Goal: Entertainment & Leisure: Consume media (video, audio)

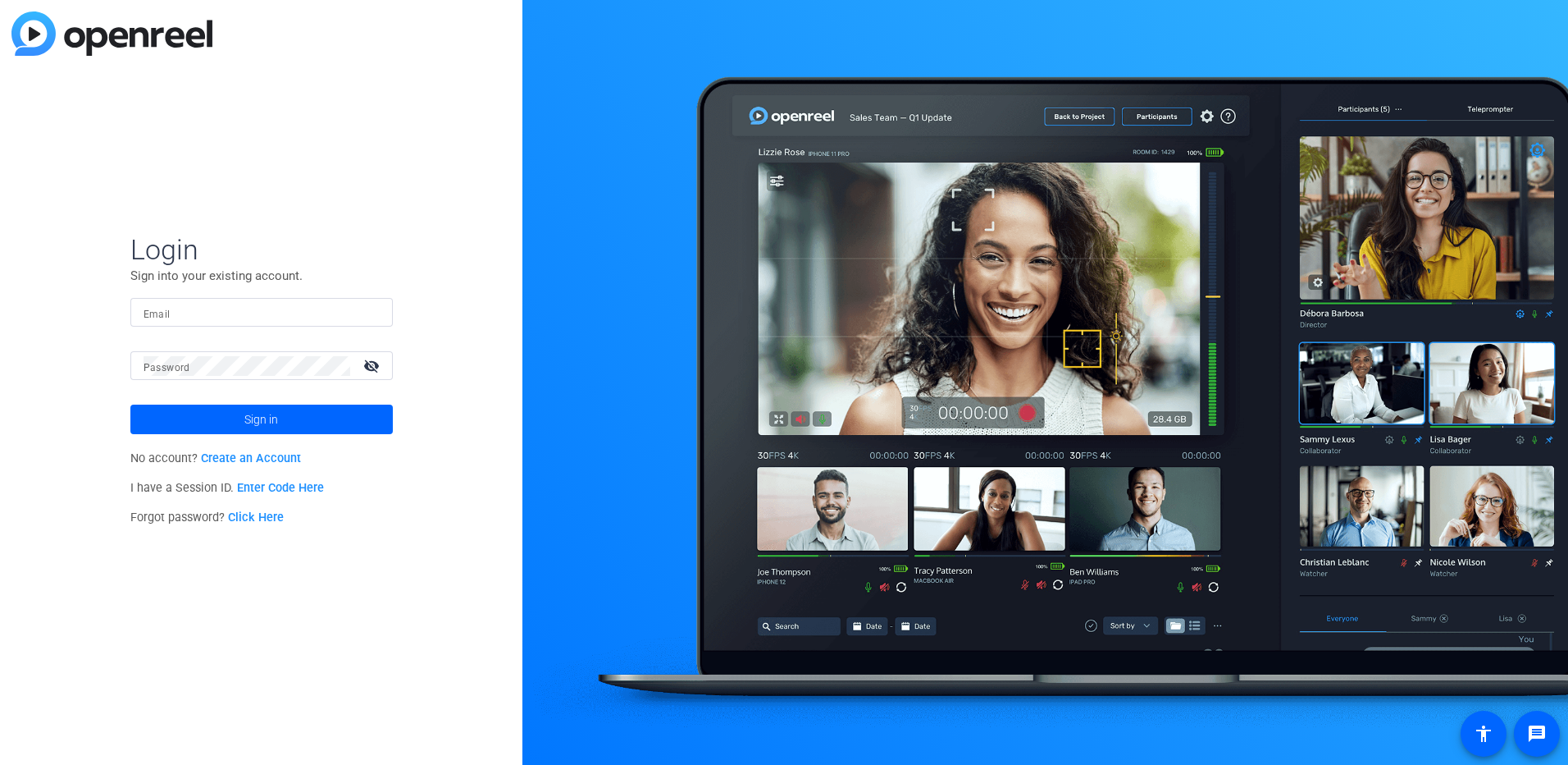
click at [246, 322] on div at bounding box center [262, 311] width 237 height 29
click at [236, 312] on input "Email" at bounding box center [262, 312] width 237 height 20
type input "[PERSON_NAME][EMAIL_ADDRESS][PERSON_NAME][DOMAIN_NAME]"
click at [186, 365] on mat-label "Password" at bounding box center [167, 367] width 47 height 12
click at [131, 404] on button "Sign in" at bounding box center [261, 419] width 262 height 30
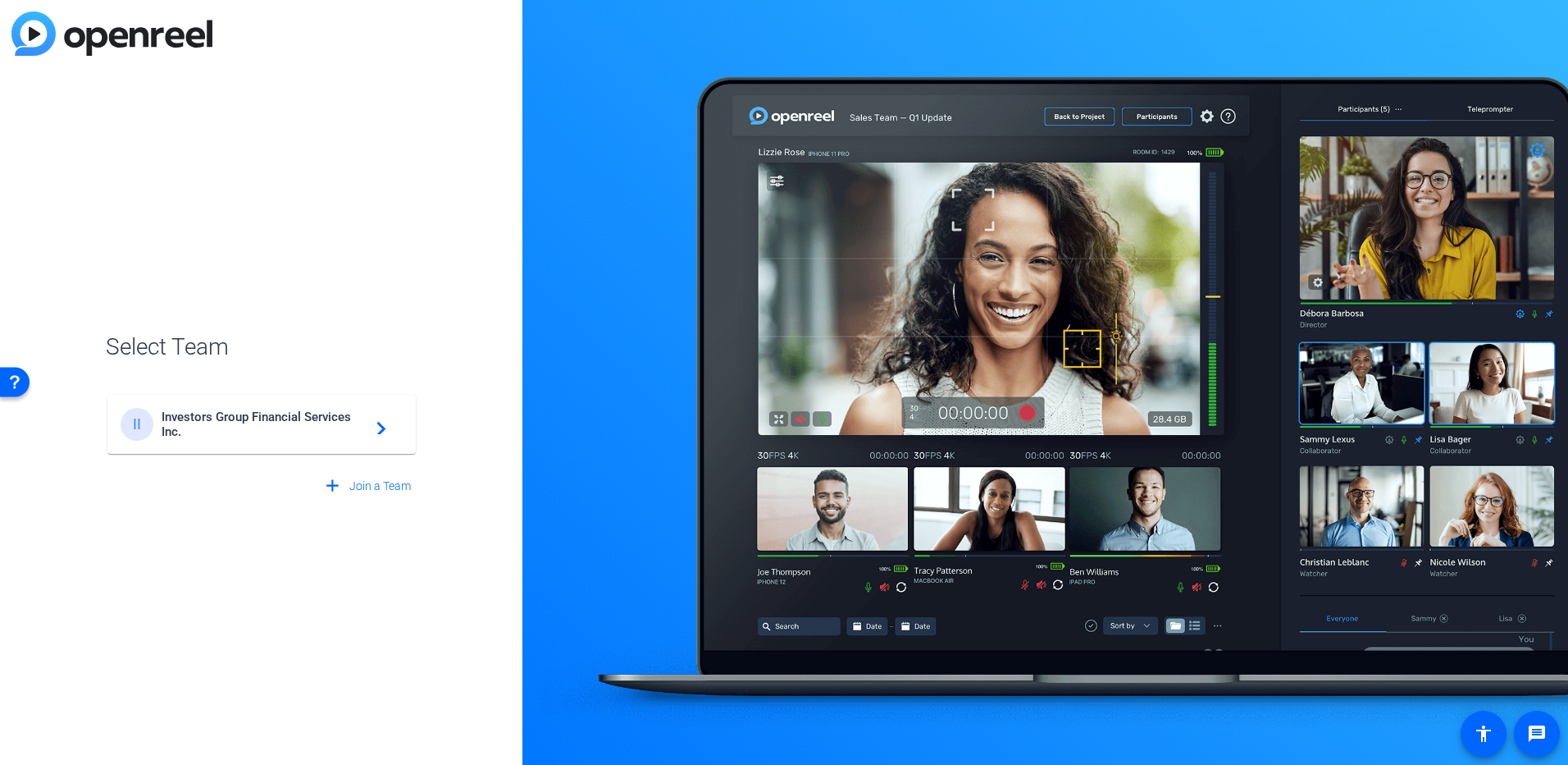
click at [291, 424] on span "Investors Group Financial Services Inc." at bounding box center [264, 424] width 205 height 30
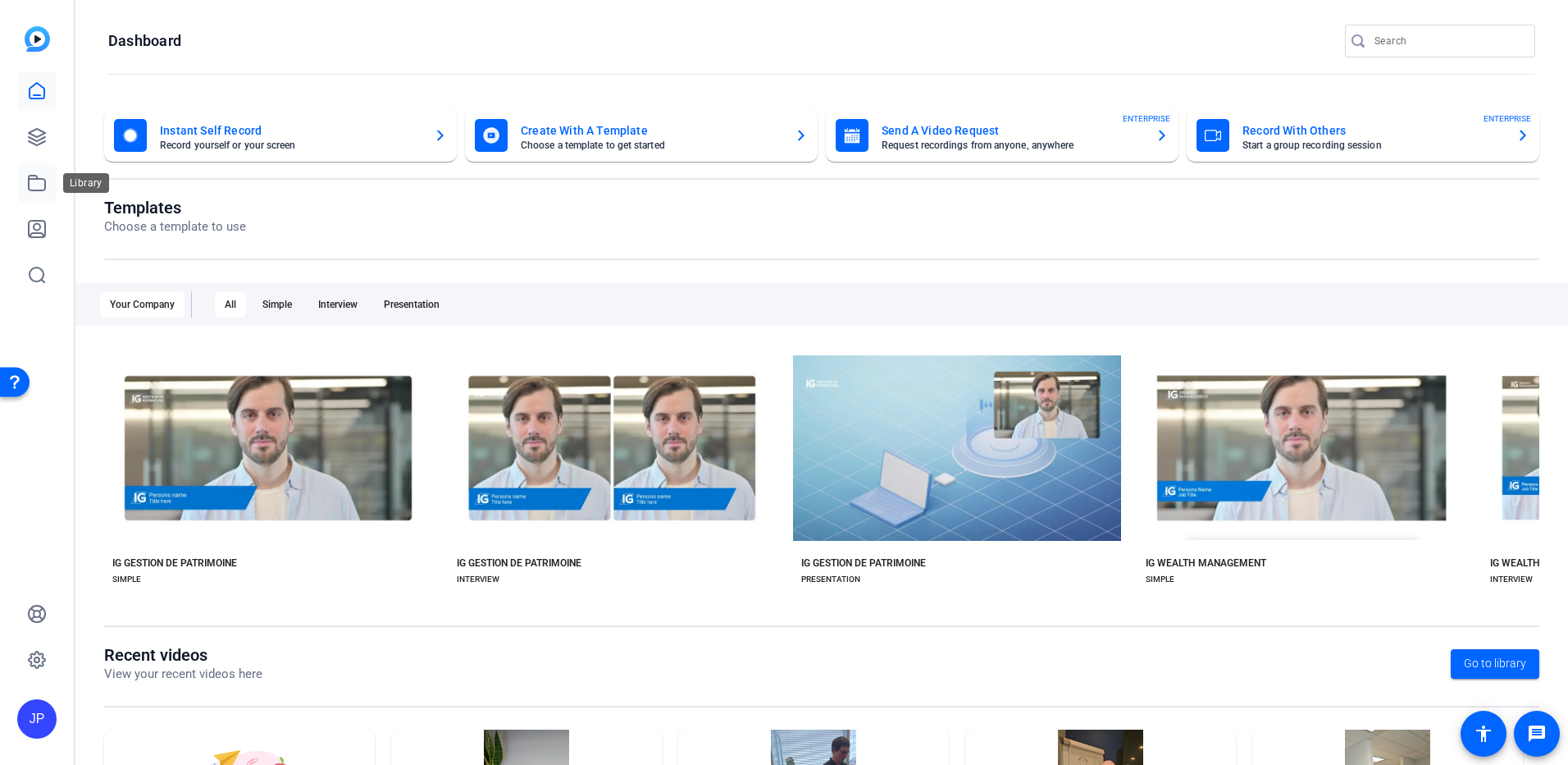
click at [38, 182] on icon at bounding box center [37, 183] width 20 height 20
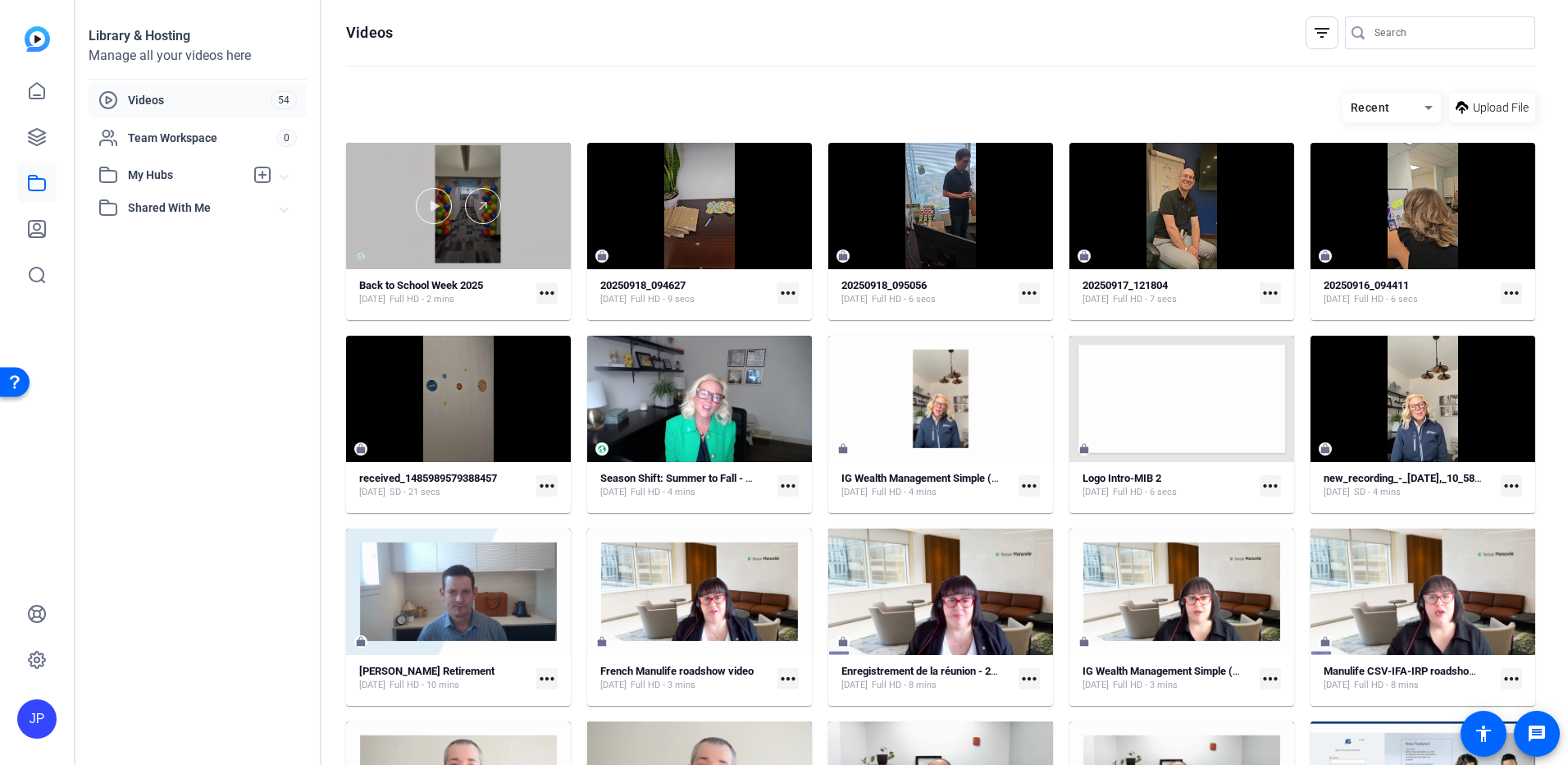
click at [527, 243] on div at bounding box center [458, 206] width 225 height 127
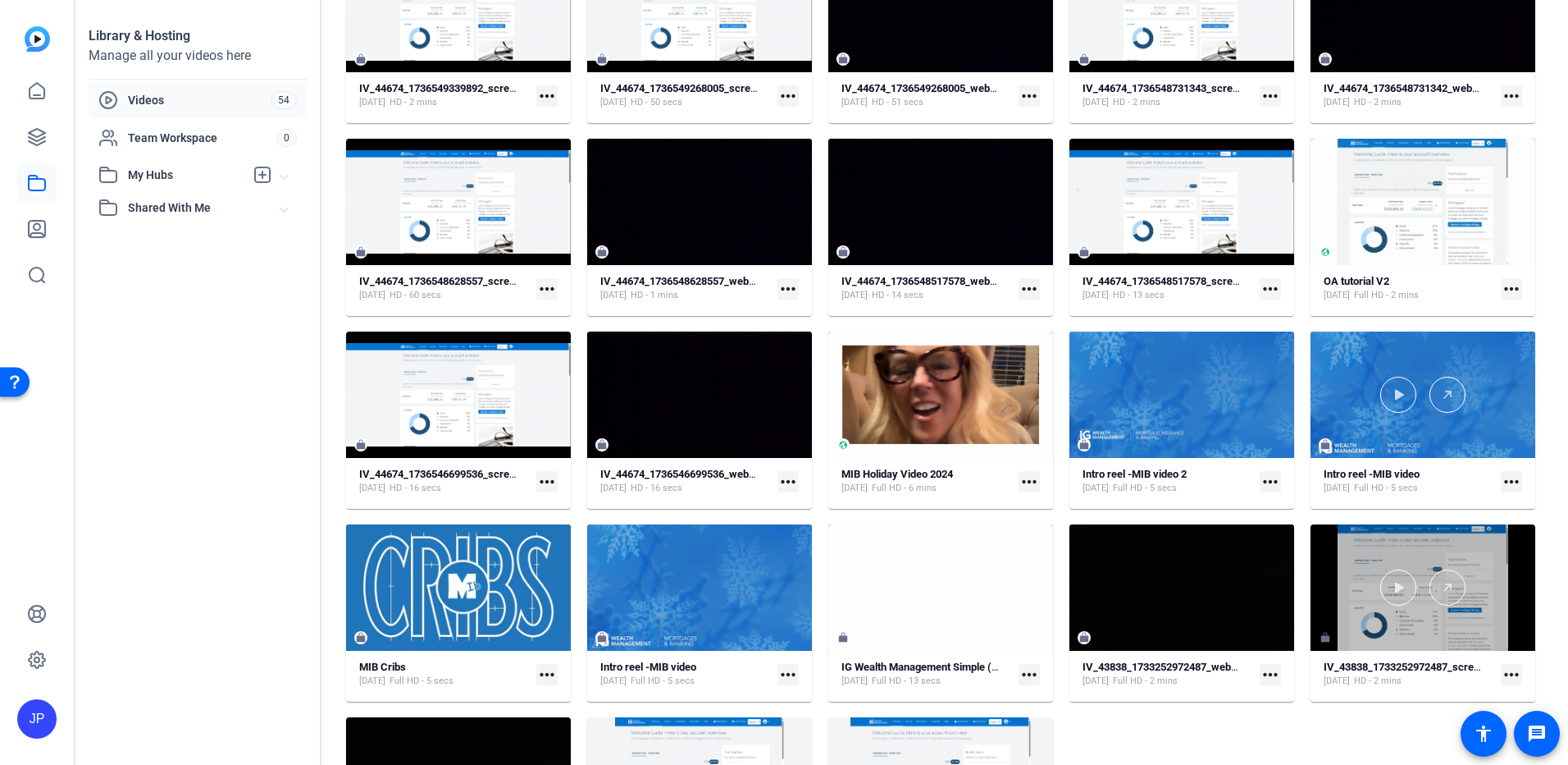
scroll to position [1231, 0]
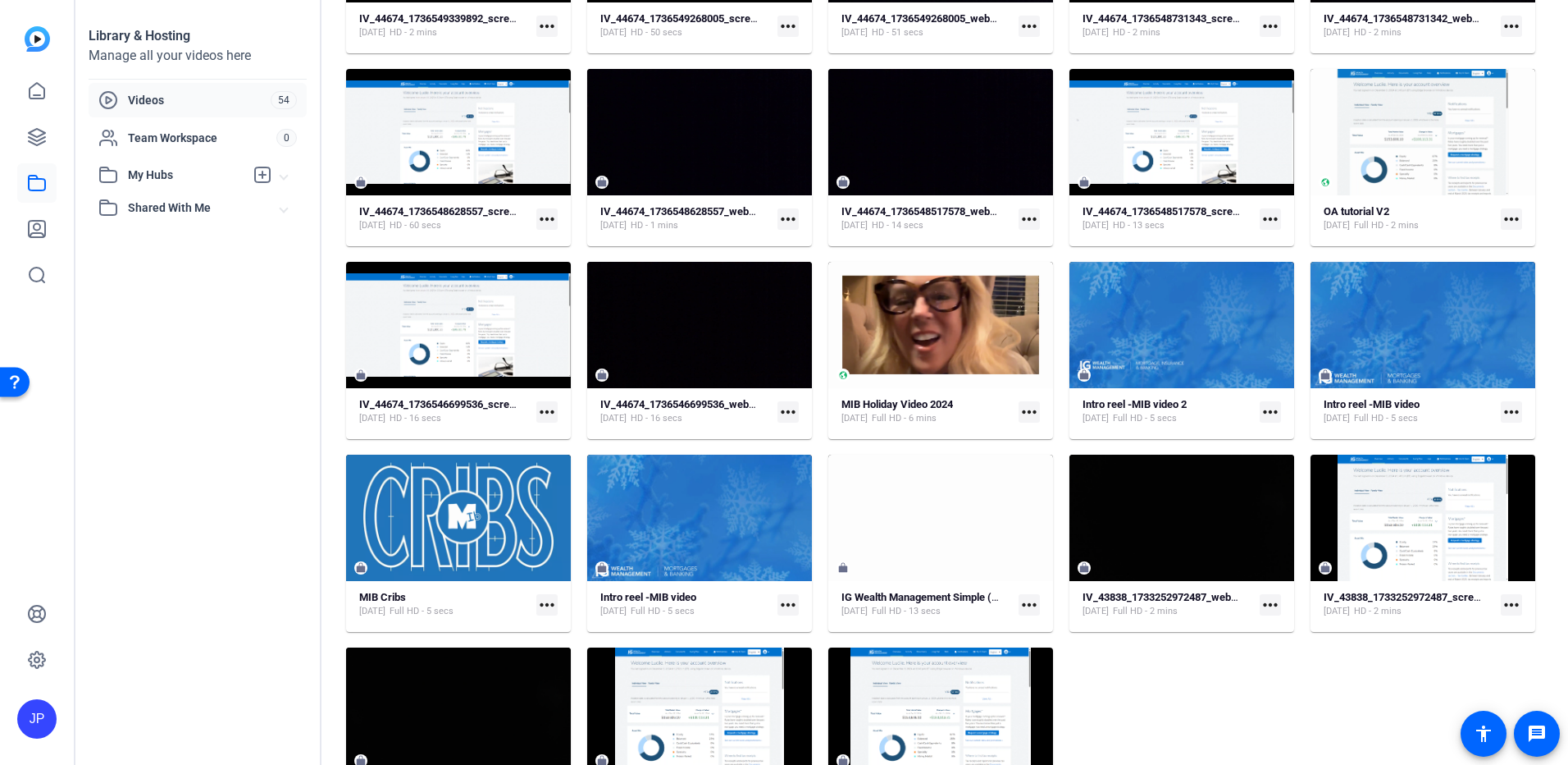
click at [986, 394] on mat-card "MIB Holiday Video [DATE], 2024 Full HD - 6 mins more_horiz" at bounding box center [940, 350] width 225 height 177
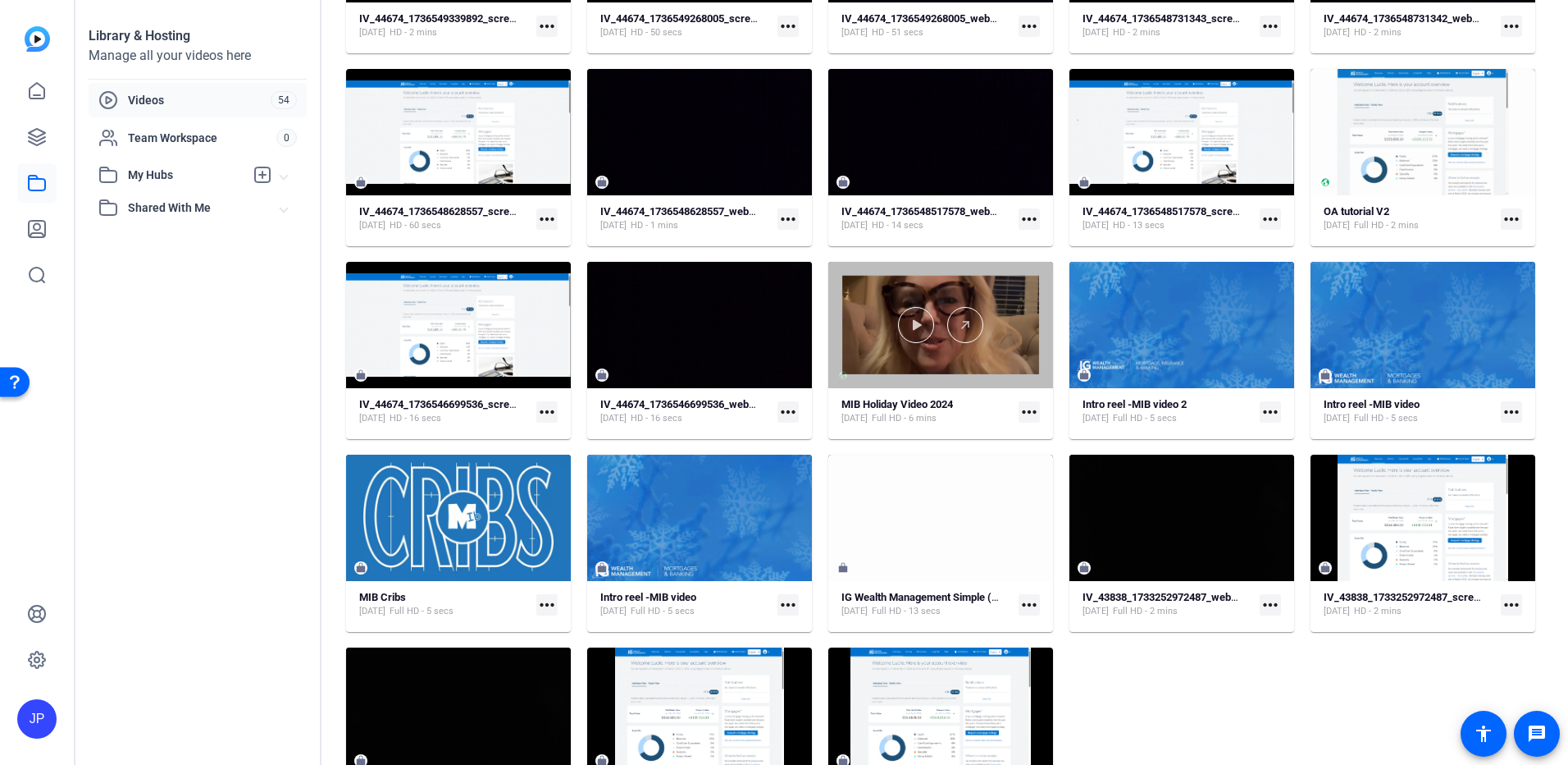
click at [1011, 385] on div at bounding box center [940, 325] width 225 height 127
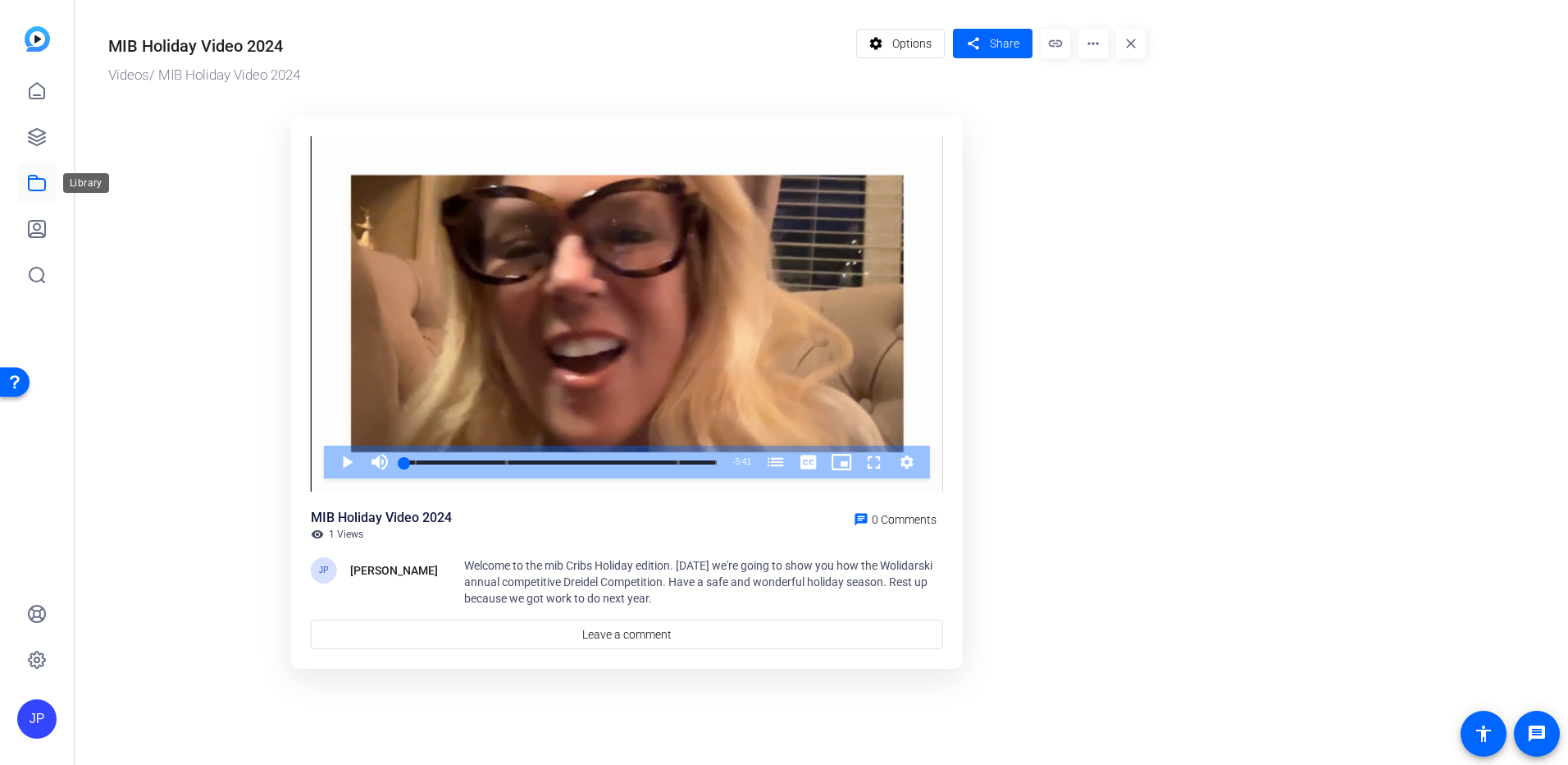
click at [36, 184] on icon at bounding box center [37, 183] width 20 height 20
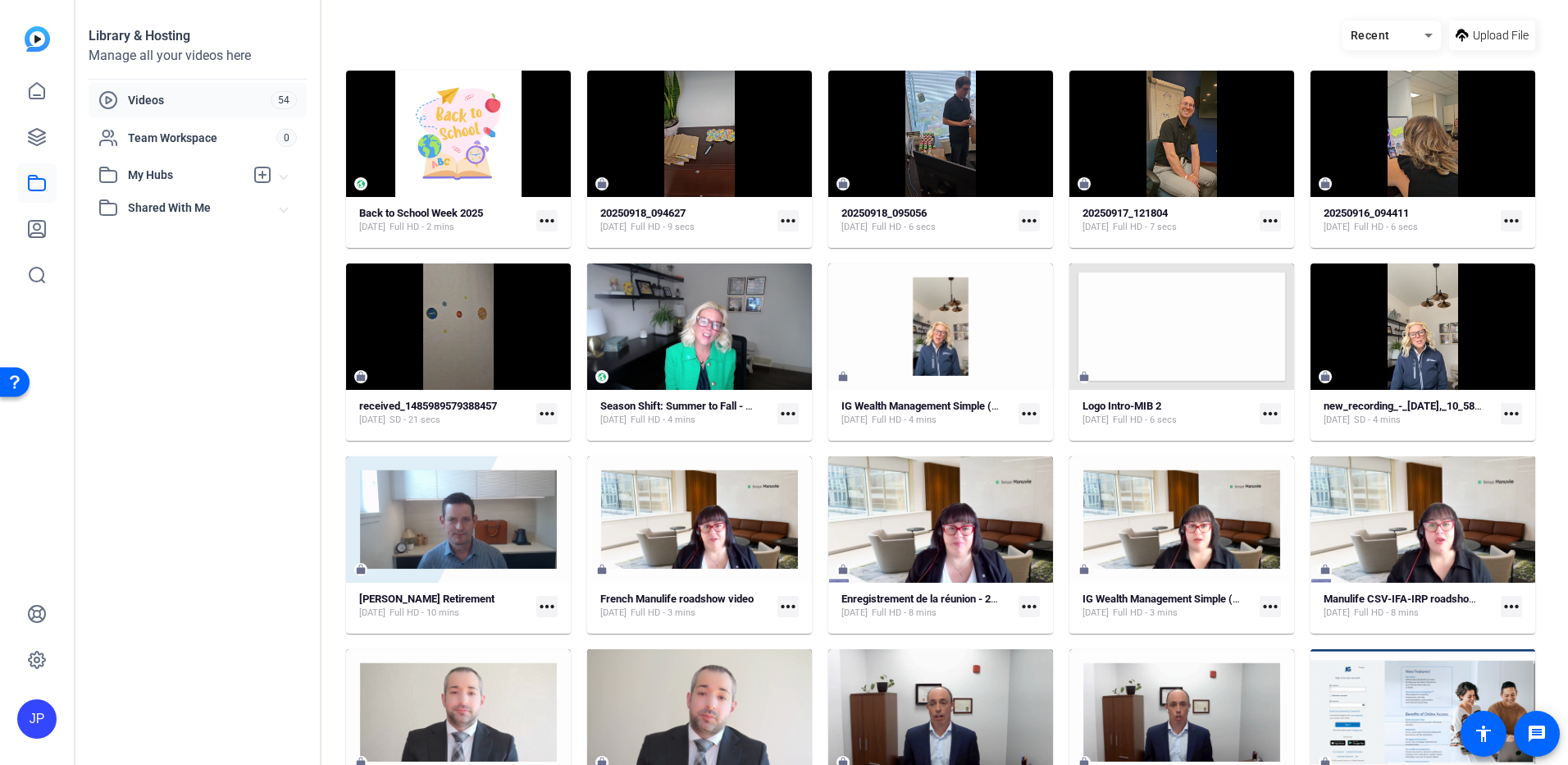
scroll to position [0, 0]
